Goal: Find specific page/section: Find specific page/section

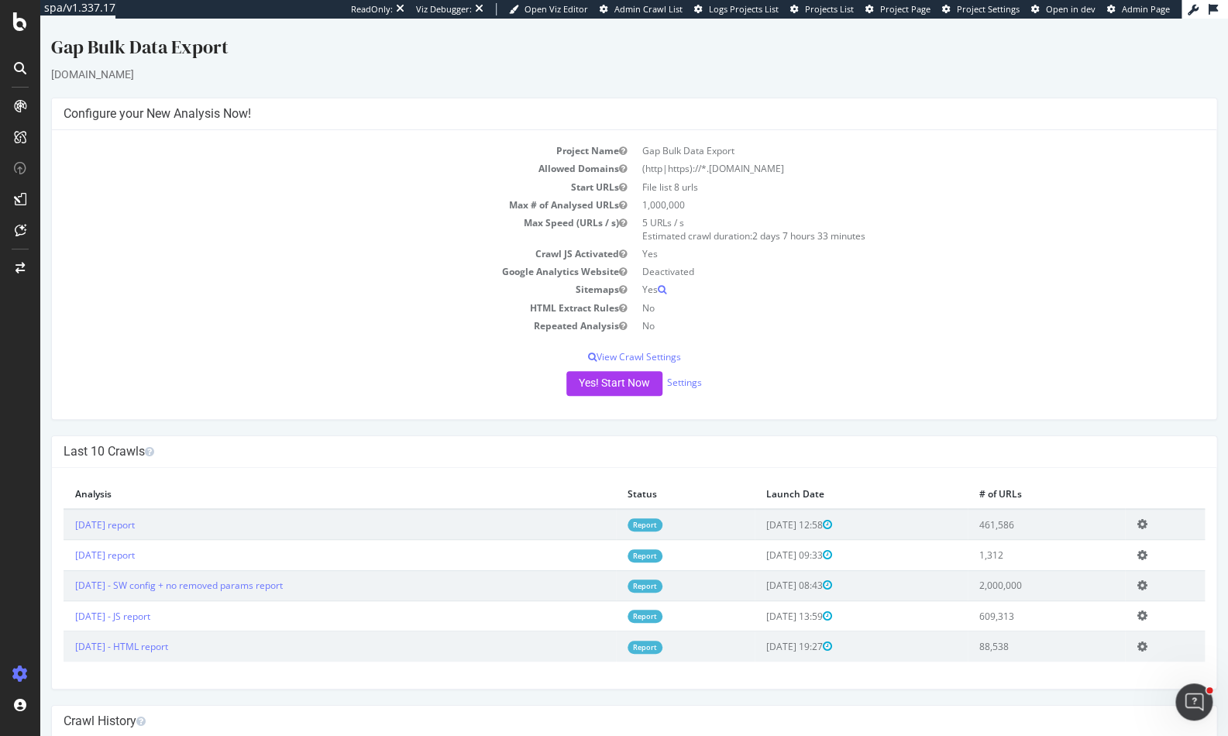
scroll to position [9, 0]
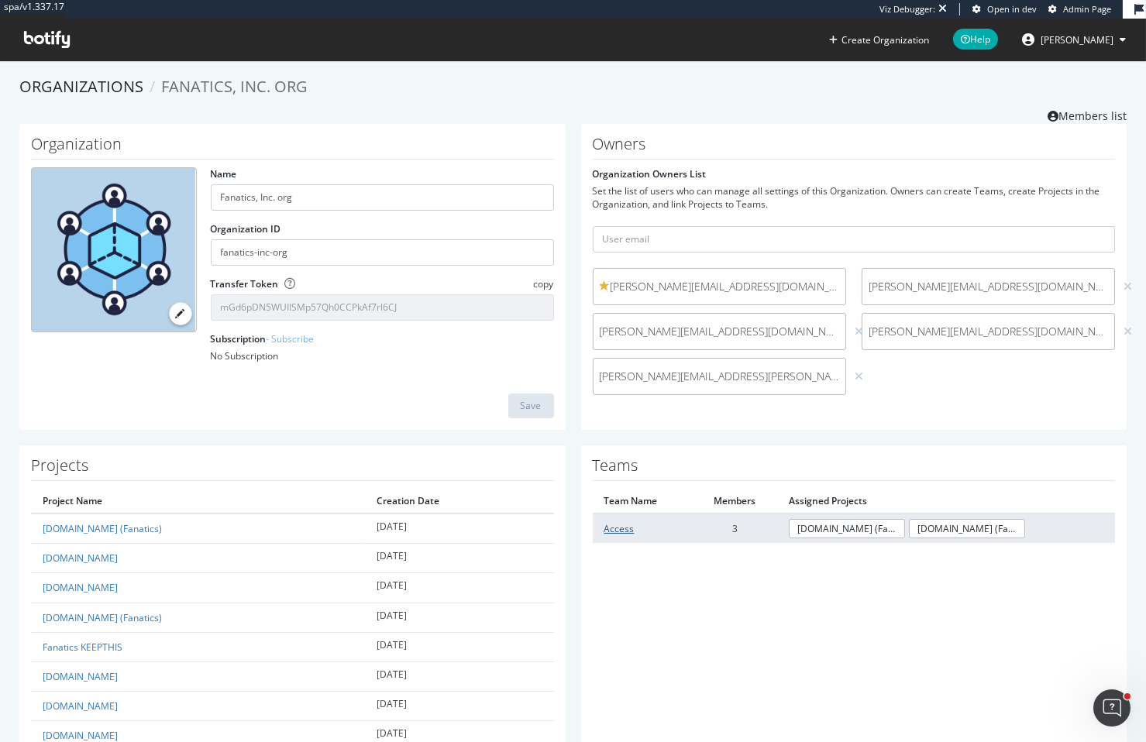
click at [610, 528] on link "Access" at bounding box center [619, 528] width 30 height 13
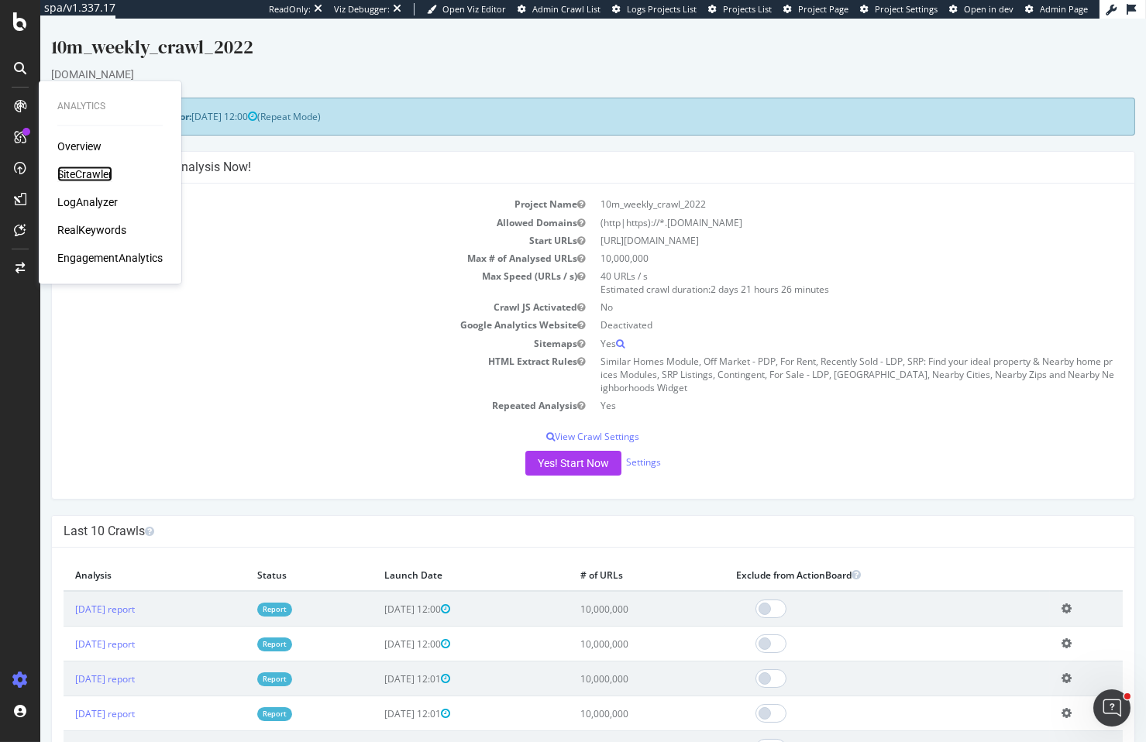
click at [81, 170] on div "SiteCrawler" at bounding box center [84, 174] width 55 height 15
